Goal: Task Accomplishment & Management: Use online tool/utility

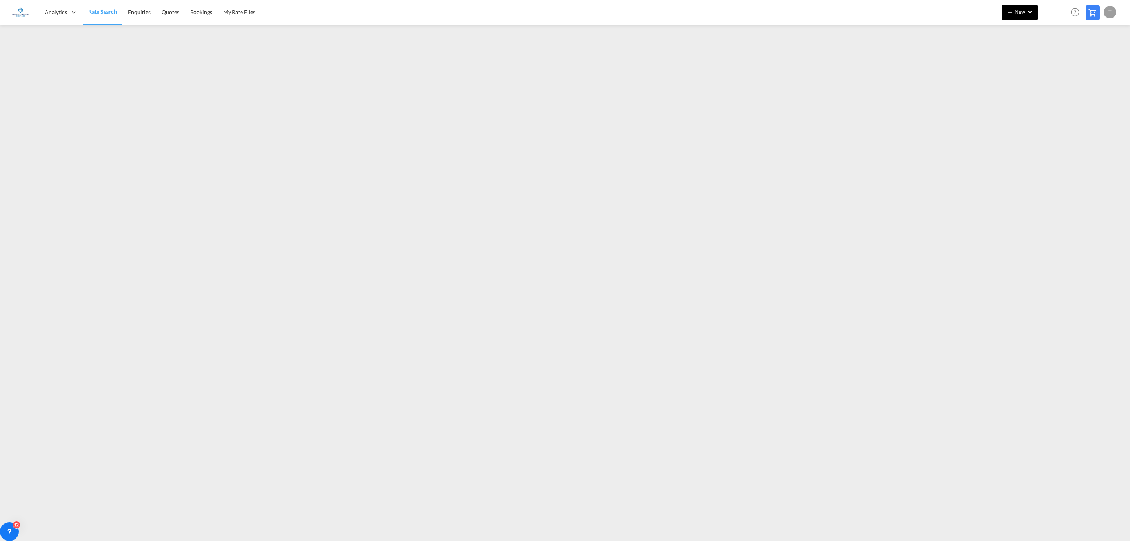
click at [1025, 12] on md-icon "icon-chevron-down" at bounding box center [1029, 11] width 9 height 9
click at [1001, 31] on span "Rates" at bounding box center [999, 34] width 9 height 16
click at [1056, 57] on span "Ratesheet" at bounding box center [1052, 59] width 9 height 16
click at [1027, 7] on md-icon "icon-chevron-down" at bounding box center [1029, 11] width 9 height 9
click at [1000, 32] on span "Rates" at bounding box center [999, 34] width 9 height 16
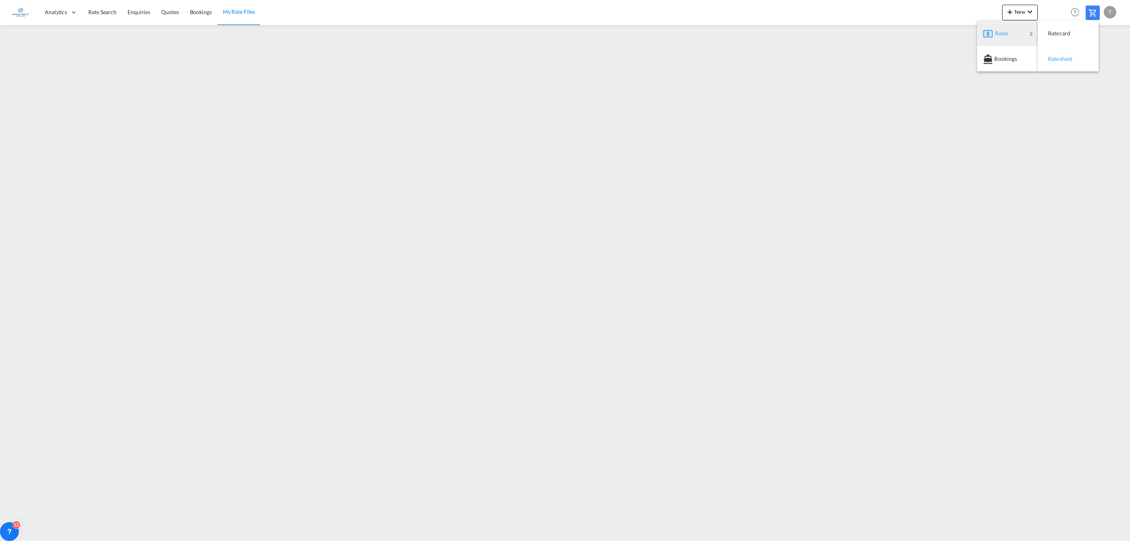
click at [1054, 52] on span "Ratesheet" at bounding box center [1052, 59] width 9 height 16
